Goal: Task Accomplishment & Management: Manage account settings

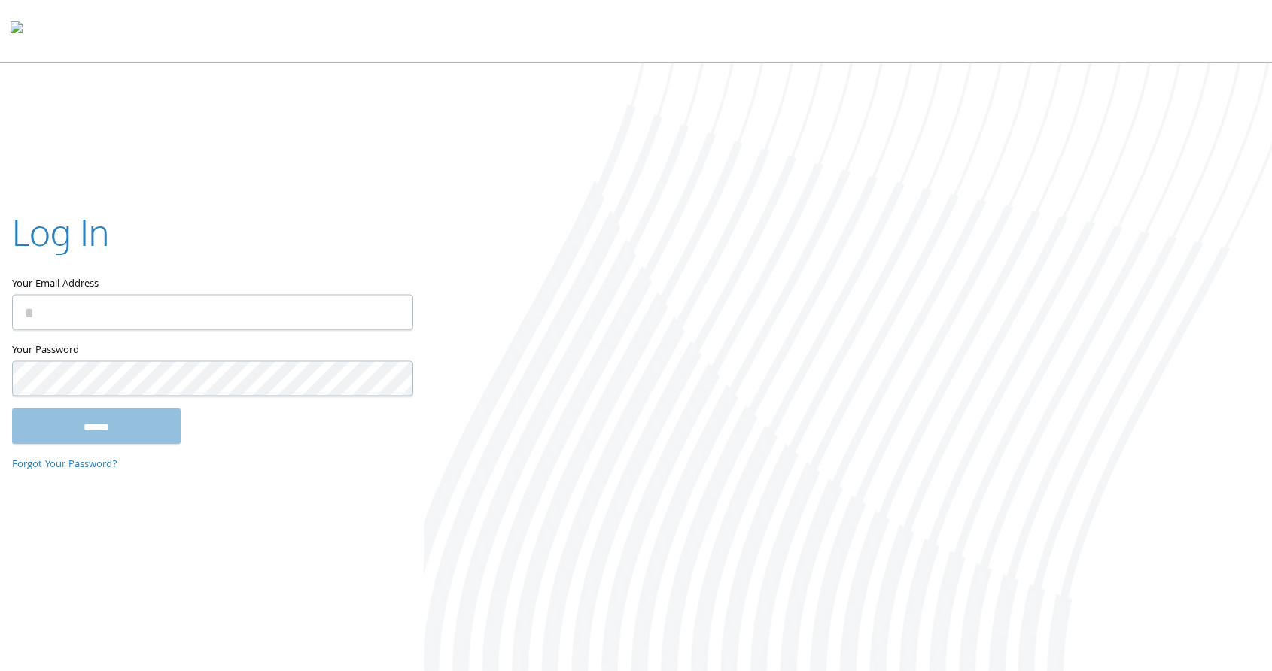
type input "**********"
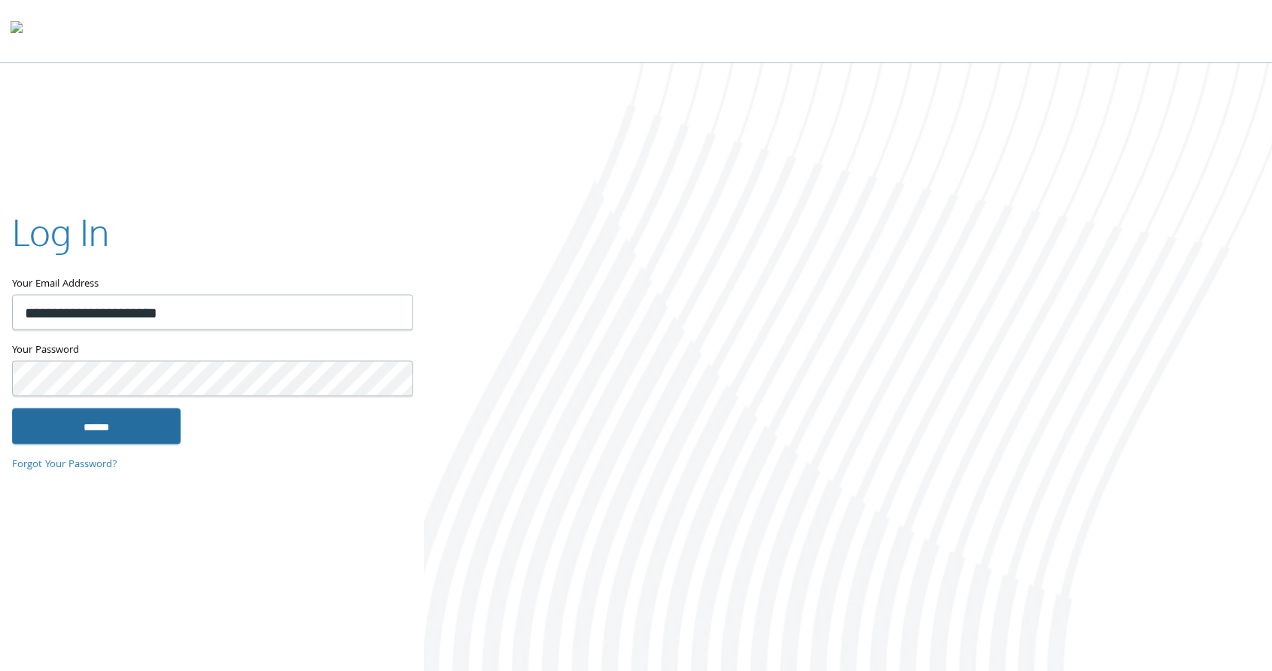
click at [118, 428] on input "******" at bounding box center [96, 427] width 169 height 36
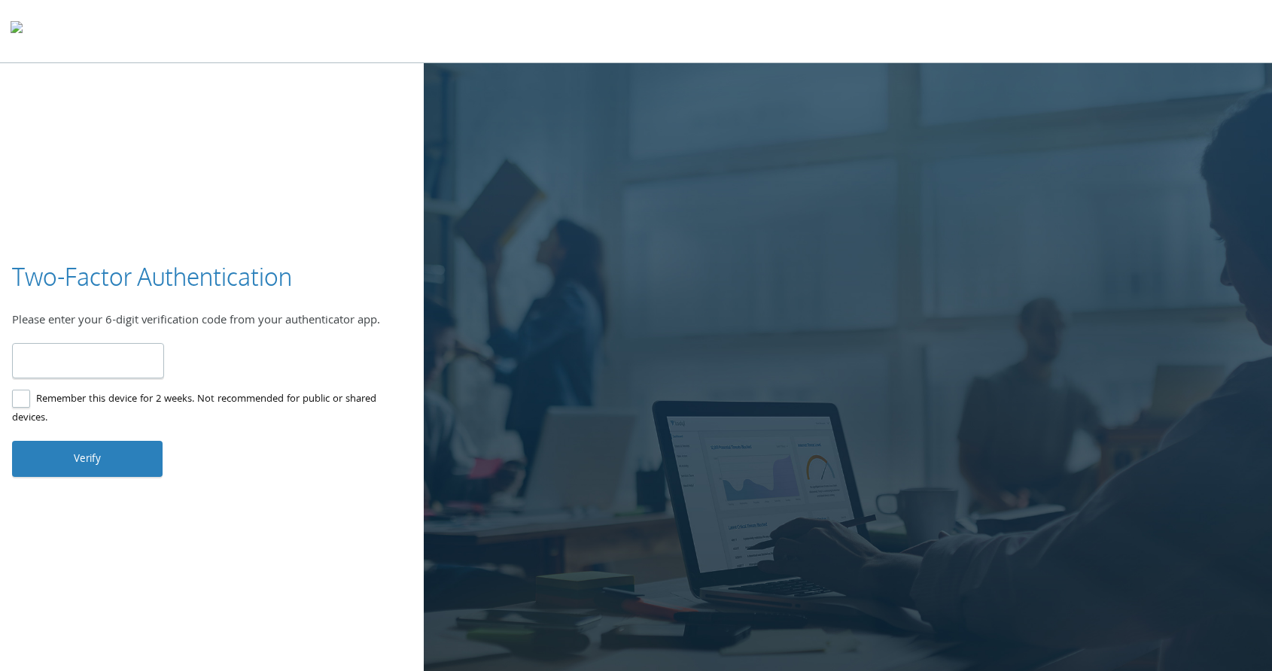
type input "******"
